Goal: Task Accomplishment & Management: Use online tool/utility

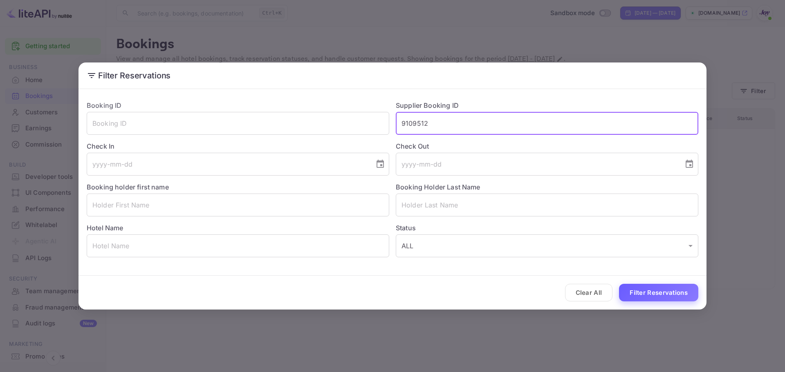
type input "9109512"
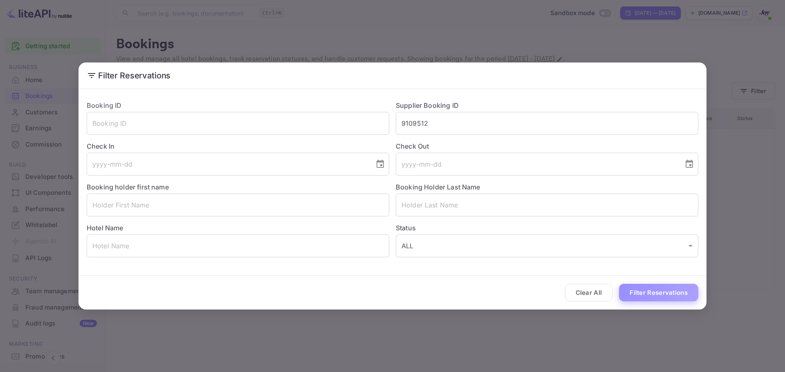
click at [650, 296] on button "Filter Reservations" at bounding box center [658, 293] width 79 height 18
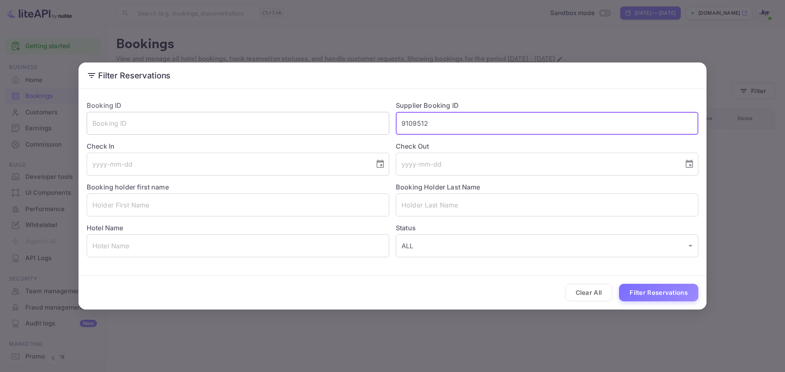
drag, startPoint x: 445, startPoint y: 122, endPoint x: 368, endPoint y: 127, distance: 77.8
click at [357, 117] on div "Booking ID ​ Supplier Booking ID 9109512 ​ Check In ​ Check Out ​ Booking holde…" at bounding box center [389, 175] width 618 height 163
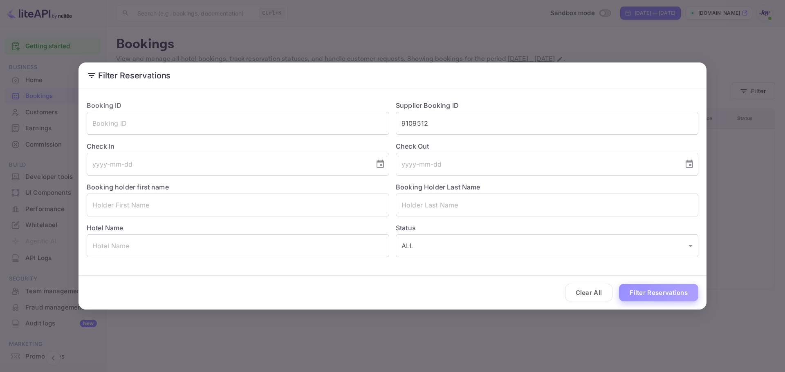
drag, startPoint x: 645, startPoint y: 286, endPoint x: 652, endPoint y: 290, distance: 7.5
click at [651, 290] on button "Filter Reservations" at bounding box center [658, 293] width 79 height 18
drag, startPoint x: 579, startPoint y: 291, endPoint x: 583, endPoint y: 292, distance: 4.2
click at [580, 296] on button "Clear All" at bounding box center [589, 293] width 48 height 18
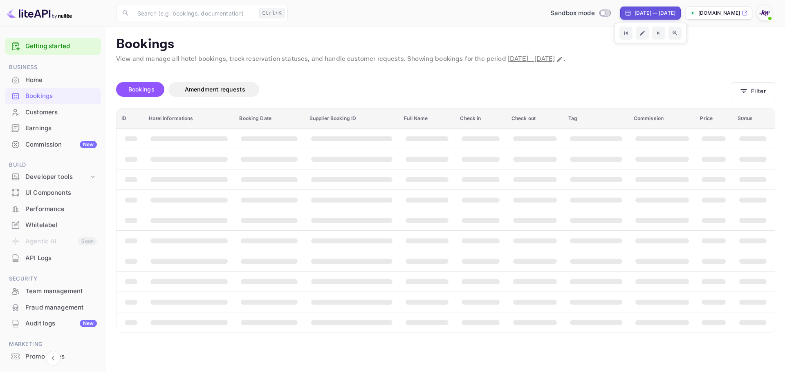
click at [634, 11] on div "[DATE] — [DATE]" at bounding box center [654, 12] width 41 height 7
select select "8"
select select "2025"
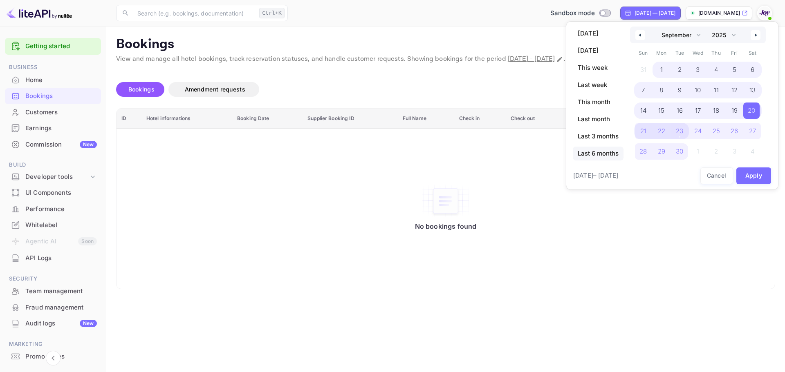
click at [597, 159] on span "Last 6 months" at bounding box center [598, 154] width 51 height 14
select select "2"
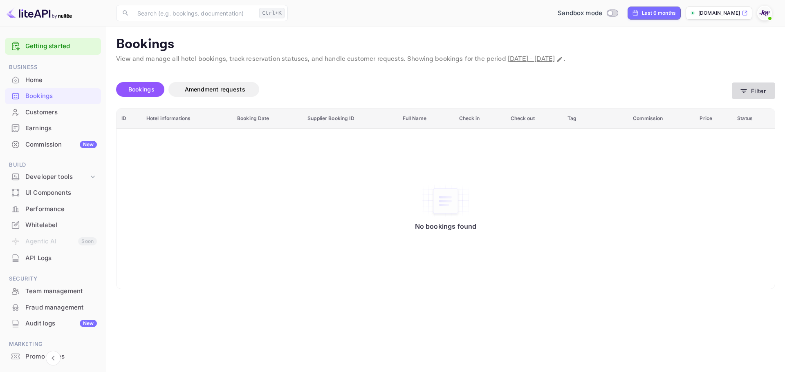
click at [751, 91] on button "Filter" at bounding box center [753, 91] width 43 height 17
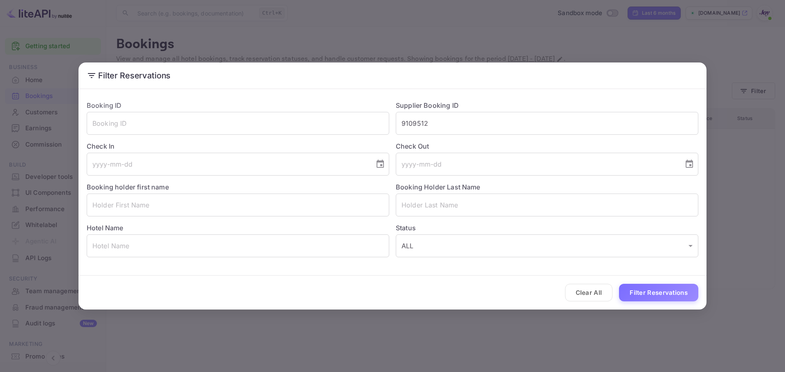
drag, startPoint x: 643, startPoint y: 297, endPoint x: 626, endPoint y: 291, distance: 17.6
click at [643, 296] on button "Filter Reservations" at bounding box center [658, 293] width 79 height 18
click at [590, 291] on button "Clear All" at bounding box center [589, 293] width 48 height 18
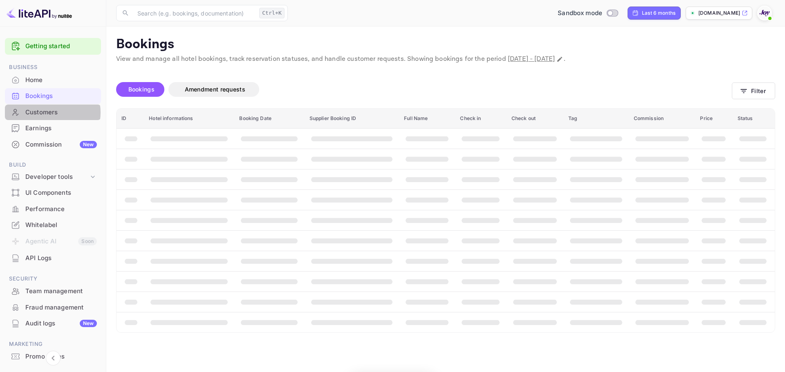
click at [47, 112] on div "Customers" at bounding box center [61, 112] width 72 height 9
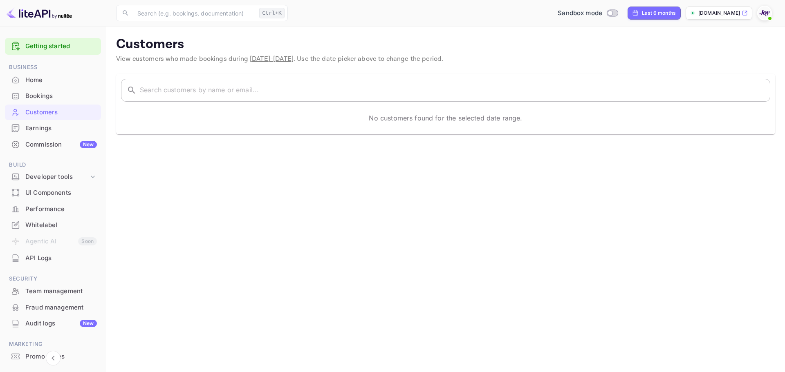
drag, startPoint x: 142, startPoint y: 97, endPoint x: 146, endPoint y: 96, distance: 4.4
click at [145, 96] on input "text" at bounding box center [455, 90] width 630 height 23
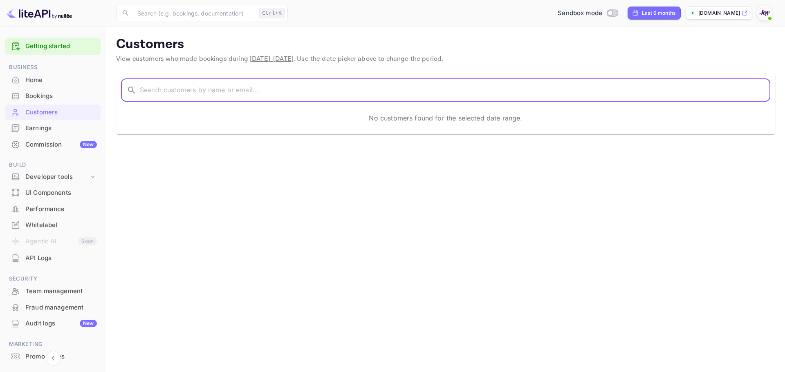
paste input "[PERSON_NAME]"
click at [145, 90] on input "[PERSON_NAME]" at bounding box center [444, 90] width 609 height 23
type input "[PERSON_NAME]"
click at [652, 8] on div "Last 6 months" at bounding box center [653, 13] width 53 height 13
select select "2"
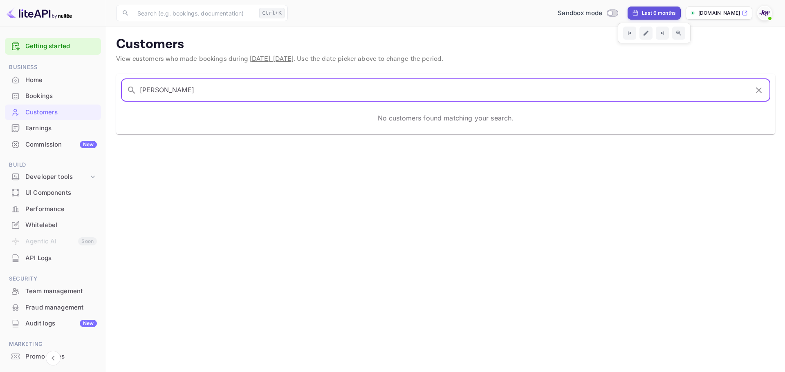
select select "2025"
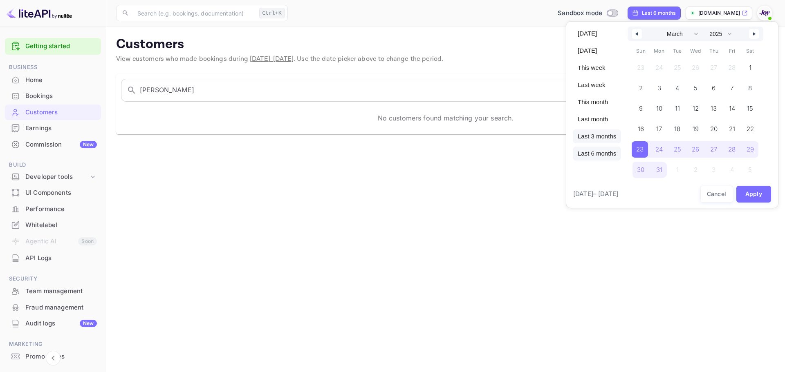
click at [601, 139] on span "Last 3 months" at bounding box center [597, 137] width 48 height 14
select select "5"
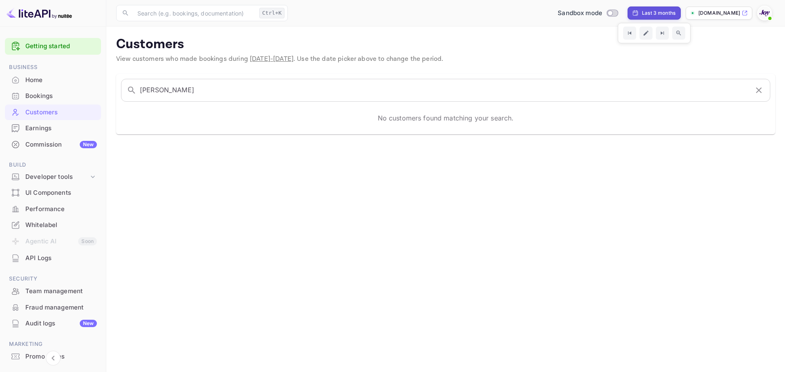
click at [655, 14] on div "Last 3 months" at bounding box center [659, 12] width 34 height 7
select select "5"
select select "2025"
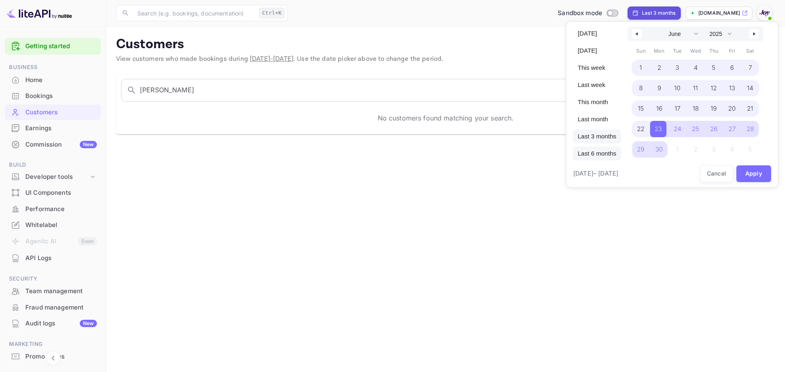
click at [598, 154] on span "Last 6 months" at bounding box center [597, 154] width 48 height 14
select select "2"
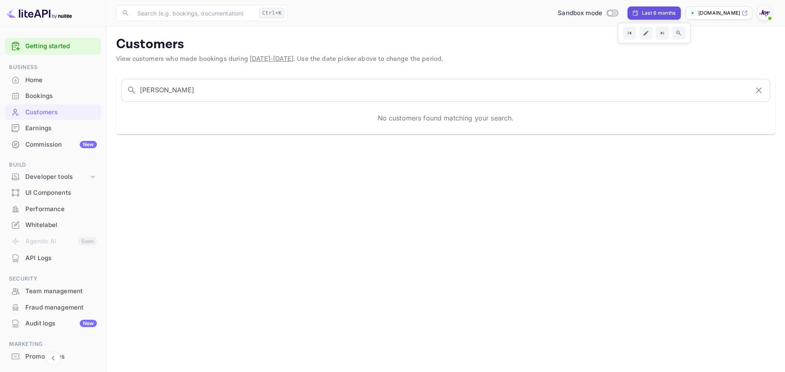
click at [658, 9] on div "Last 6 months" at bounding box center [653, 13] width 53 height 13
select select "2"
select select "2025"
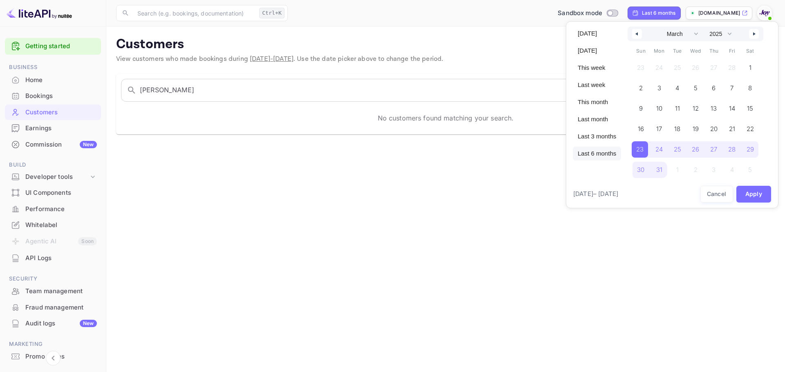
click at [754, 35] on icon "button" at bounding box center [755, 33] width 4 height 3
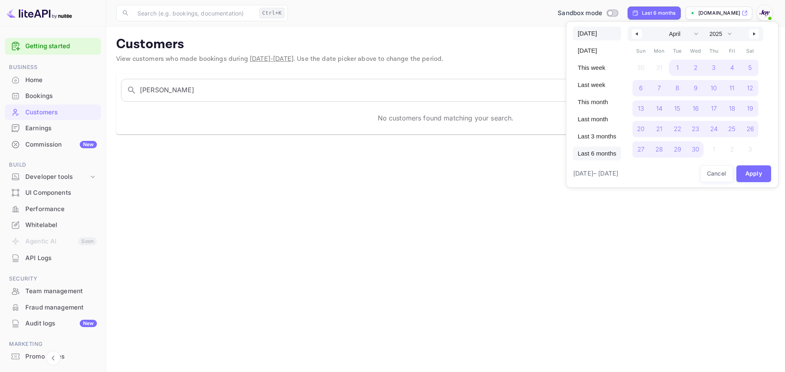
click at [602, 34] on span "[DATE]" at bounding box center [597, 34] width 48 height 14
select select "8"
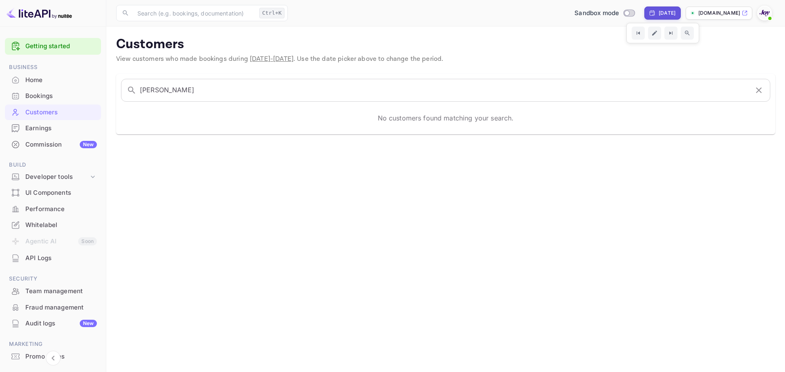
click at [666, 13] on div "[DATE]" at bounding box center [666, 12] width 17 height 7
select select "8"
select select "2025"
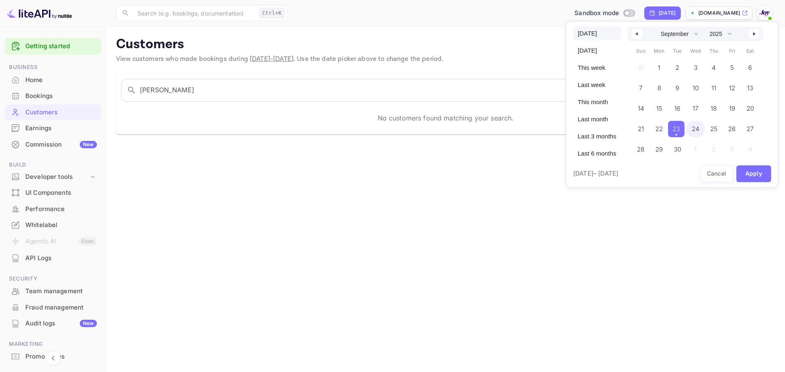
click at [693, 127] on span "24" at bounding box center [694, 129] width 7 height 15
click at [755, 31] on button "button" at bounding box center [754, 34] width 10 height 10
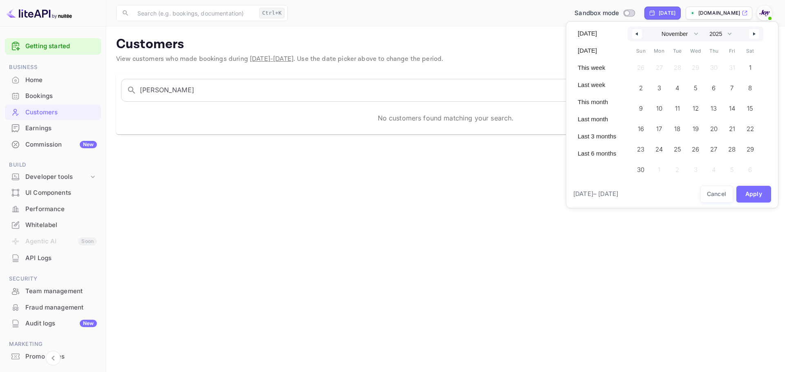
click at [755, 31] on button "button" at bounding box center [754, 34] width 10 height 10
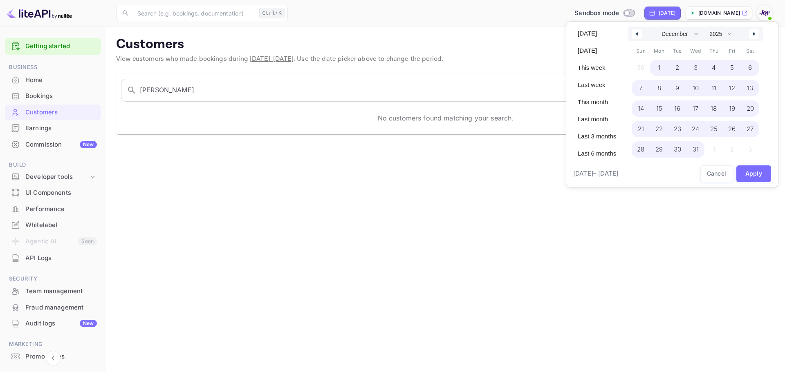
click at [698, 145] on span "31" at bounding box center [695, 149] width 18 height 16
select select "8"
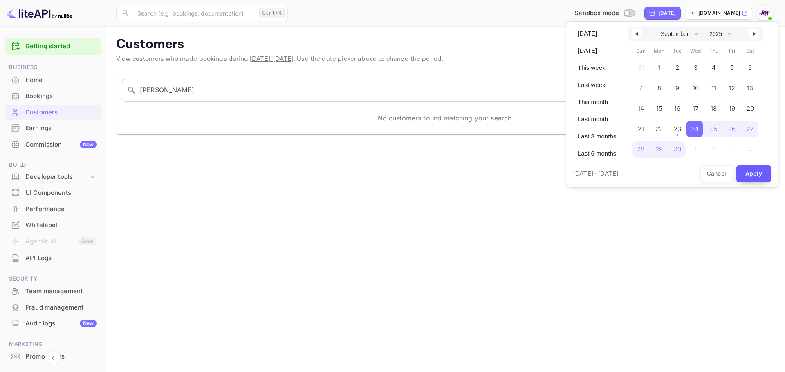
click at [754, 172] on button "Apply" at bounding box center [753, 174] width 35 height 17
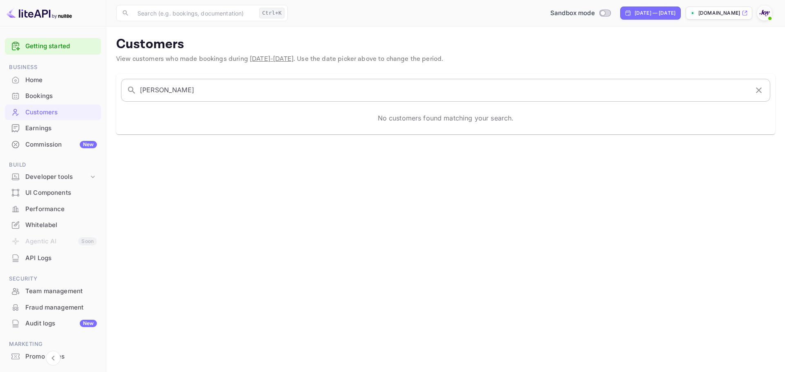
click at [207, 93] on input "[PERSON_NAME]" at bounding box center [444, 90] width 609 height 23
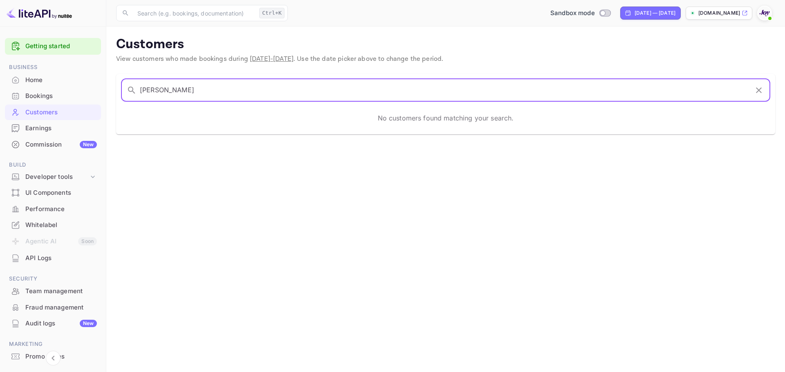
drag, startPoint x: 160, startPoint y: 89, endPoint x: 135, endPoint y: 91, distance: 25.0
click at [136, 91] on div "​ [PERSON_NAME] ​" at bounding box center [445, 90] width 649 height 23
click at [195, 91] on input "[PERSON_NAME]" at bounding box center [444, 90] width 609 height 23
type input "[PERSON_NAME]"
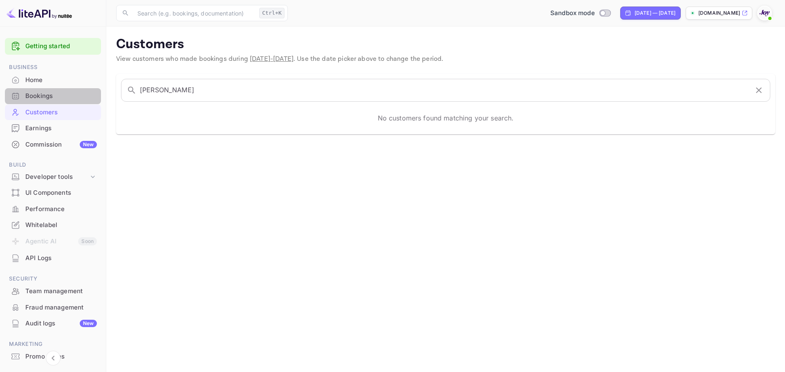
click at [56, 101] on div "Bookings" at bounding box center [53, 96] width 96 height 16
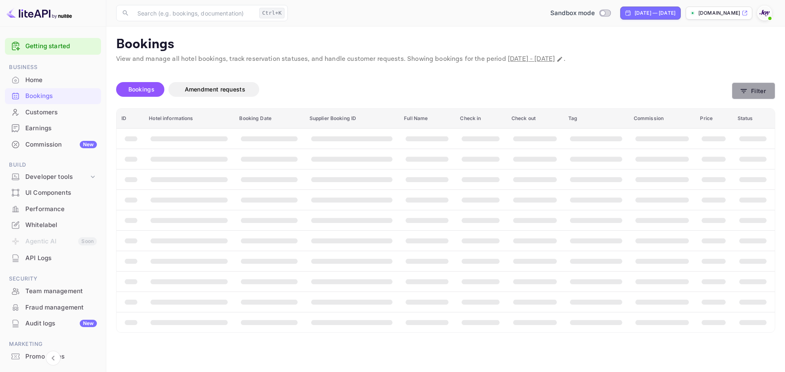
click at [754, 89] on button "Filter" at bounding box center [753, 91] width 43 height 17
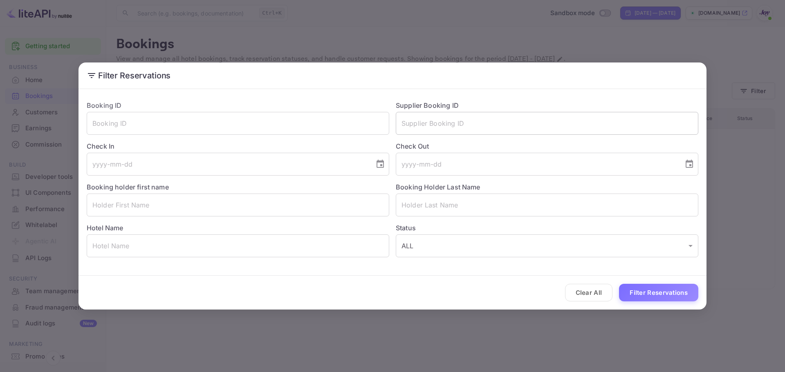
click at [436, 121] on input "text" at bounding box center [547, 123] width 302 height 23
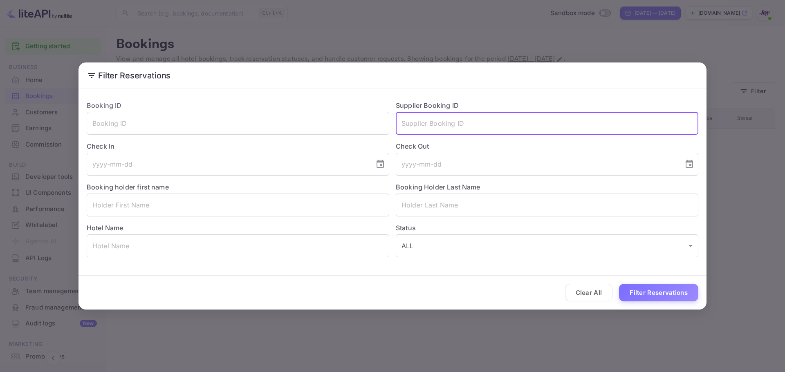
paste input "[PERSON_NAME]"
type input "[PERSON_NAME]"
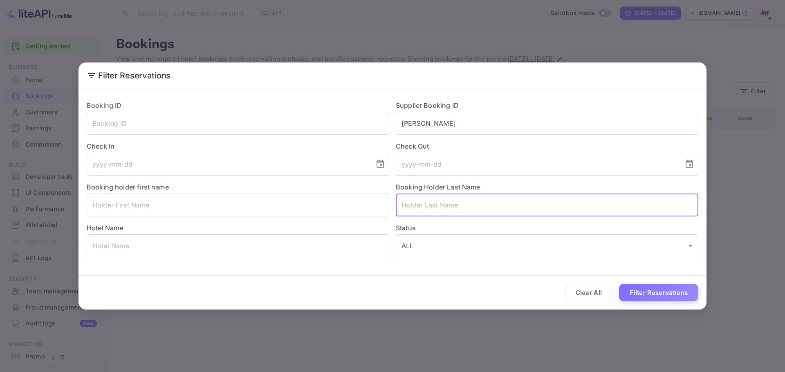
click at [425, 204] on input "text" at bounding box center [547, 205] width 302 height 23
paste input "[PERSON_NAME]"
drag, startPoint x: 420, startPoint y: 207, endPoint x: 400, endPoint y: 208, distance: 20.1
click at [400, 208] on input "[PERSON_NAME]" at bounding box center [547, 205] width 302 height 23
type input "[PERSON_NAME]"
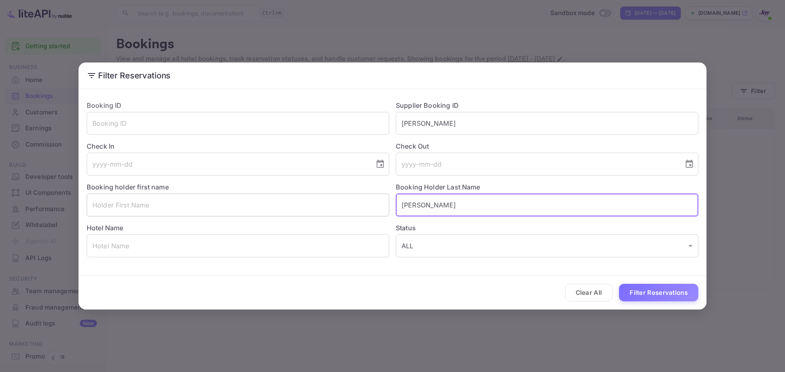
click at [193, 210] on input "text" at bounding box center [238, 205] width 302 height 23
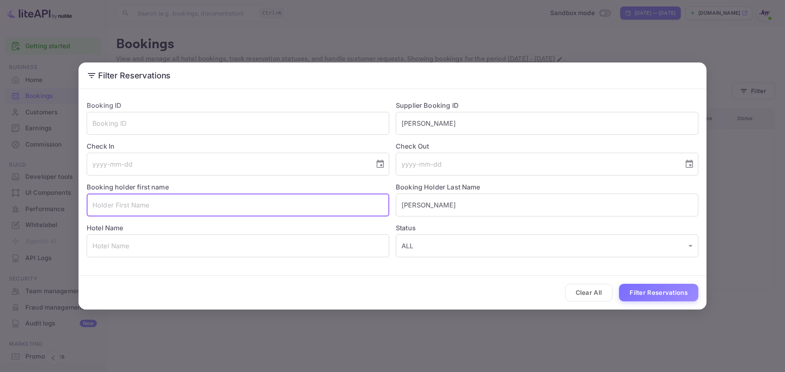
paste input "[PERSON_NAME]"
type input "[PERSON_NAME]"
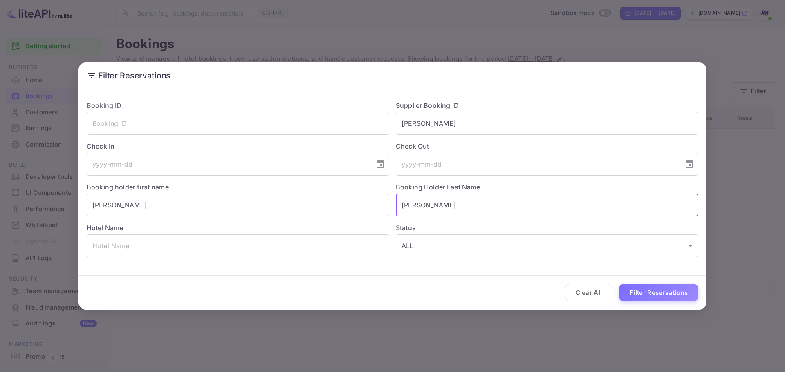
click at [448, 201] on input "[PERSON_NAME]" at bounding box center [547, 205] width 302 height 23
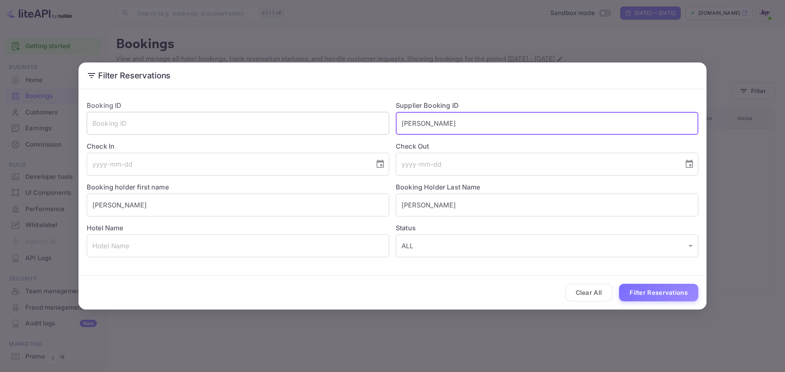
drag, startPoint x: 462, startPoint y: 127, endPoint x: 366, endPoint y: 131, distance: 96.5
click at [368, 131] on div "Booking ID ​ Supplier Booking ID [PERSON_NAME] ​ Check In ​ Check Out ​ Booking…" at bounding box center [389, 175] width 618 height 163
drag, startPoint x: 673, startPoint y: 295, endPoint x: 672, endPoint y: 289, distance: 5.8
click at [673, 294] on button "Filter Reservations" at bounding box center [658, 293] width 79 height 18
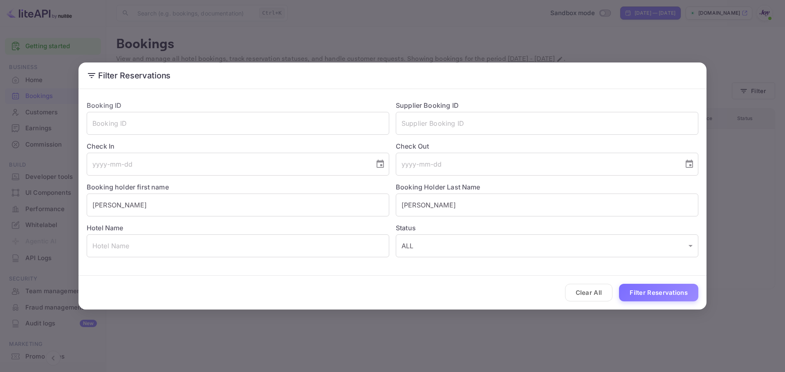
drag, startPoint x: 355, startPoint y: 33, endPoint x: 97, endPoint y: 2, distance: 259.3
click at [342, 33] on div "Filter Reservations Booking ID ​ Supplier Booking ID ​ Check In ​ Check Out ​ B…" at bounding box center [392, 186] width 785 height 372
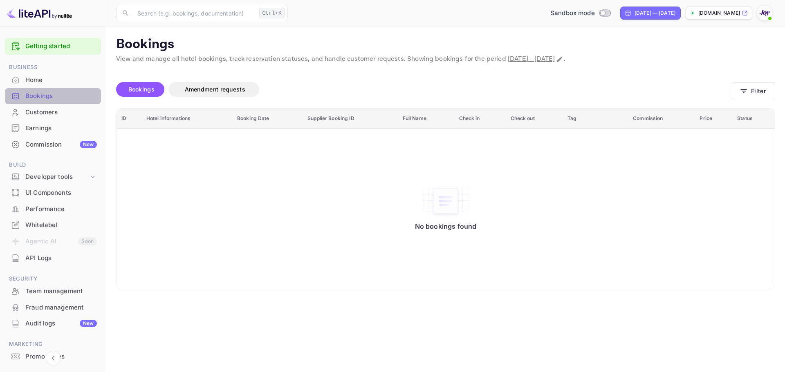
click at [56, 97] on div "Bookings" at bounding box center [61, 96] width 72 height 9
click at [744, 94] on icon "button" at bounding box center [743, 91] width 8 height 8
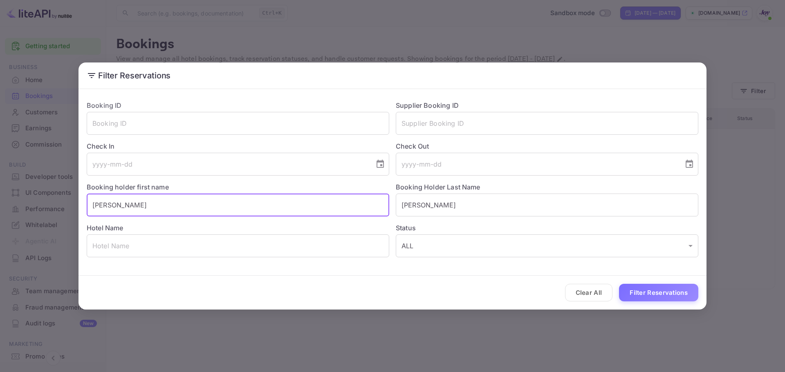
drag, startPoint x: 186, startPoint y: 212, endPoint x: 31, endPoint y: 218, distance: 155.4
click at [31, 218] on div "Filter Reservations Booking ID ​ Supplier Booking ID ​ Check In ​ Check Out ​ B…" at bounding box center [392, 186] width 785 height 372
paste input "[PERSON_NAME]"
click at [126, 206] on input "[PERSON_NAME]" at bounding box center [238, 205] width 302 height 23
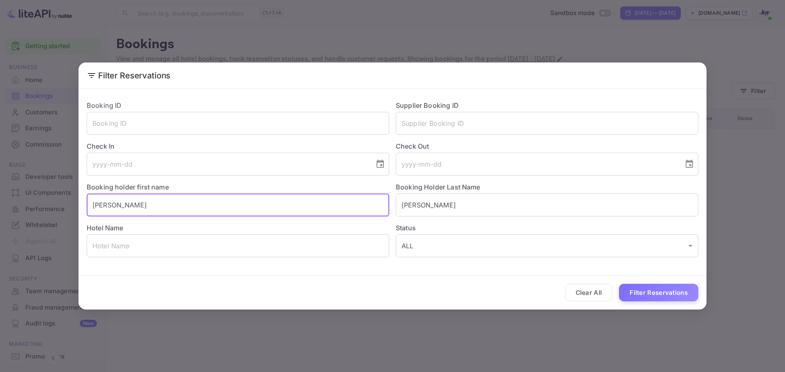
type input "[PERSON_NAME]"
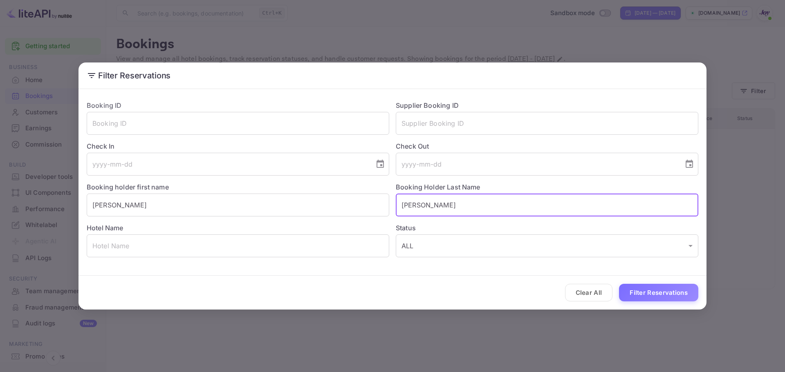
click at [421, 203] on input "[PERSON_NAME]" at bounding box center [547, 205] width 302 height 23
paste input "text"
type input "[PERSON_NAME]"
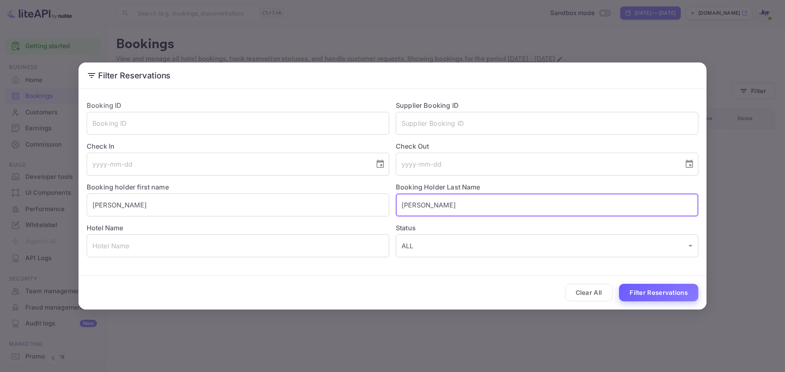
click at [648, 290] on button "Filter Reservations" at bounding box center [658, 293] width 79 height 18
